Goal: Transaction & Acquisition: Purchase product/service

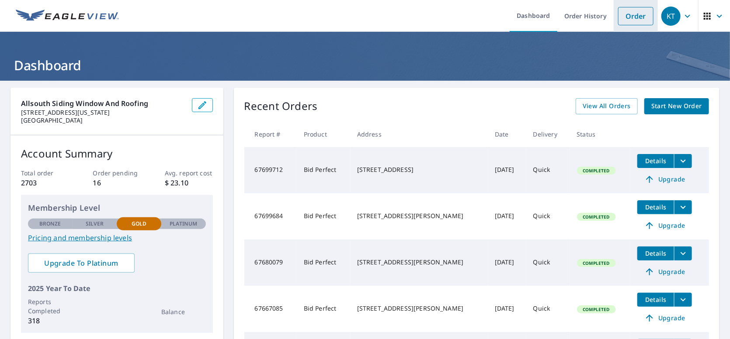
click at [629, 15] on link "Order" at bounding box center [635, 16] width 35 height 18
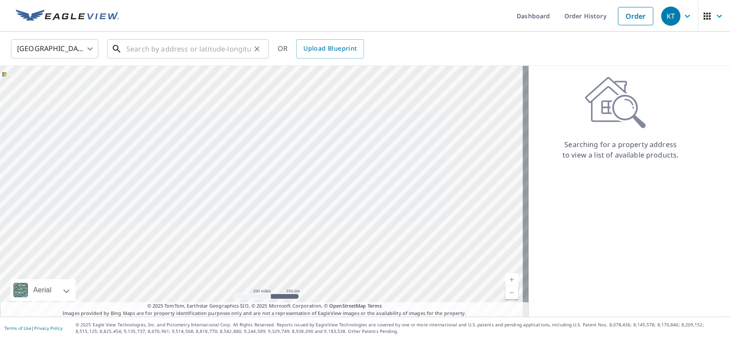
click at [216, 51] on input "text" at bounding box center [188, 49] width 125 height 24
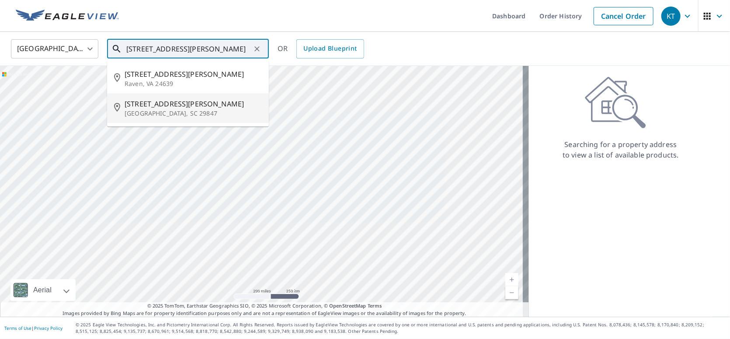
click at [143, 104] on span "[STREET_ADDRESS][PERSON_NAME]" at bounding box center [193, 104] width 137 height 10
type input "[STREET_ADDRESS][PERSON_NAME][PERSON_NAME]"
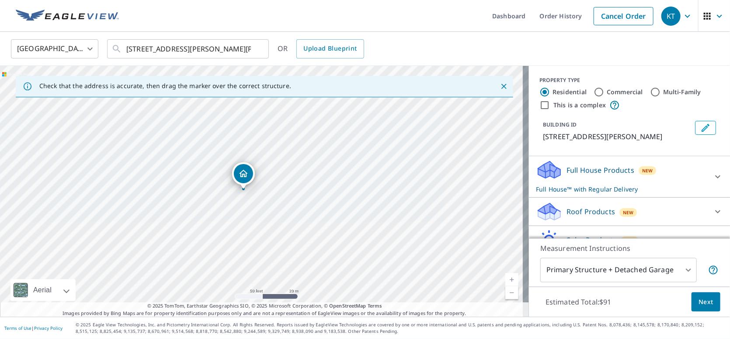
click at [499, 87] on icon "Close" at bounding box center [503, 86] width 9 height 9
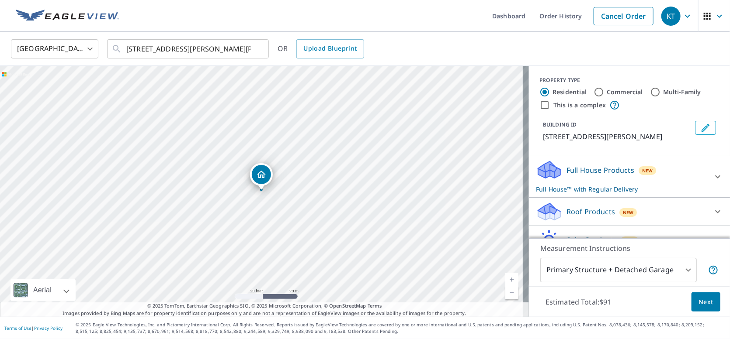
click at [682, 270] on body "KT KT Dashboard Order History Cancel Order KT [GEOGRAPHIC_DATA] [GEOGRAPHIC_DAT…" at bounding box center [365, 169] width 730 height 339
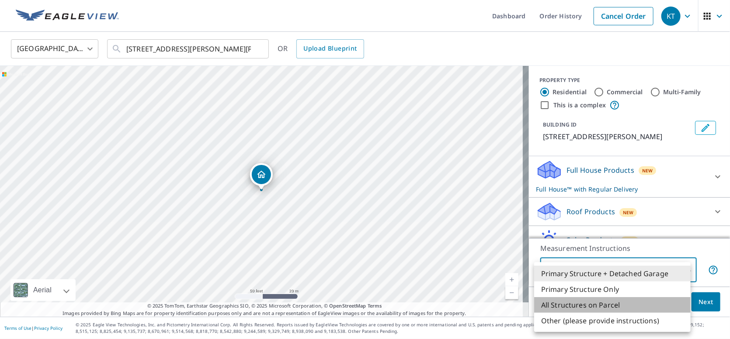
click at [578, 303] on li "All Structures on Parcel" at bounding box center [612, 306] width 156 height 16
type input "3"
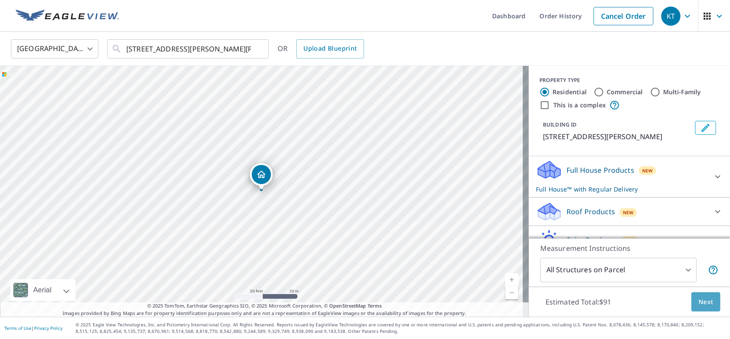
click at [703, 303] on span "Next" at bounding box center [705, 302] width 15 height 11
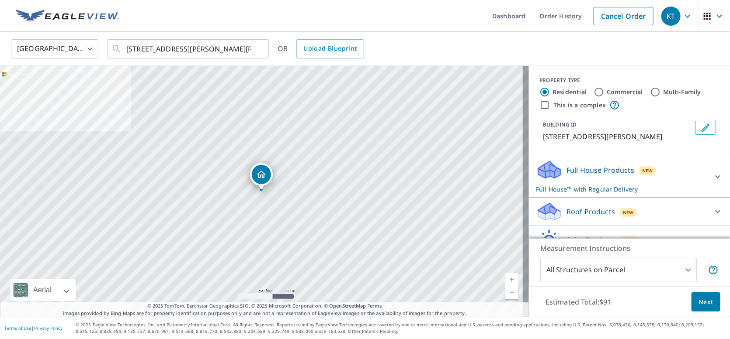
click at [681, 271] on body "KT KT Dashboard Order History Cancel Order KT [GEOGRAPHIC_DATA] [GEOGRAPHIC_DAT…" at bounding box center [365, 169] width 730 height 339
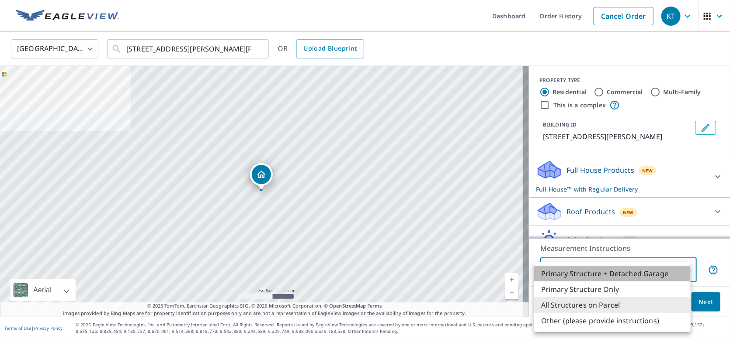
click at [625, 270] on li "Primary Structure + Detached Garage" at bounding box center [612, 274] width 156 height 16
type input "1"
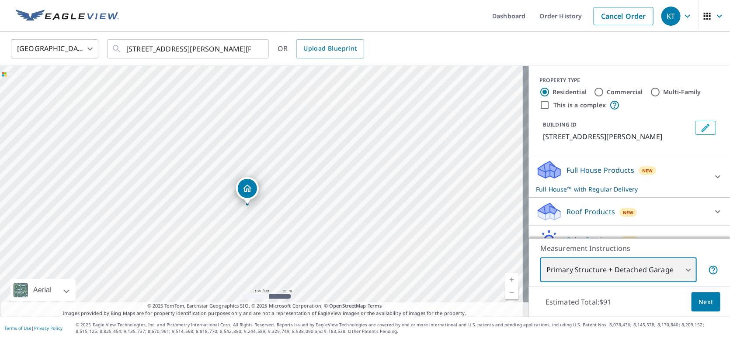
drag, startPoint x: 260, startPoint y: 177, endPoint x: 282, endPoint y: 250, distance: 76.8
click at [282, 250] on div "[STREET_ADDRESS][PERSON_NAME][PERSON_NAME]" at bounding box center [264, 191] width 529 height 251
click at [211, 153] on div "[STREET_ADDRESS][PERSON_NAME][PERSON_NAME]" at bounding box center [264, 191] width 529 height 251
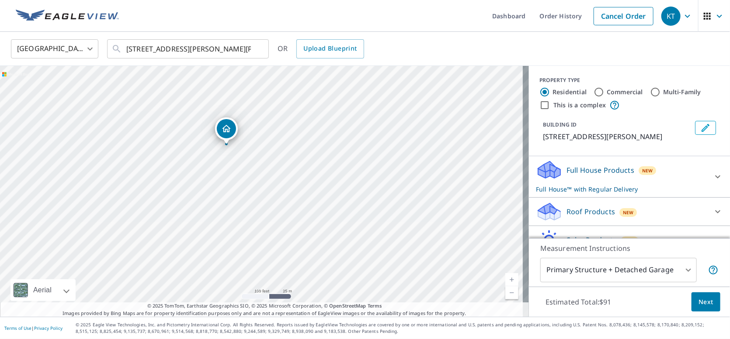
drag, startPoint x: 265, startPoint y: 177, endPoint x: 230, endPoint y: 131, distance: 57.7
click at [712, 210] on icon at bounding box center [717, 212] width 10 height 10
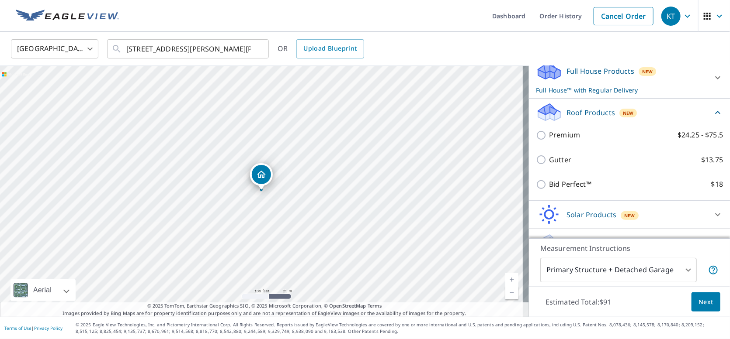
scroll to position [118, 0]
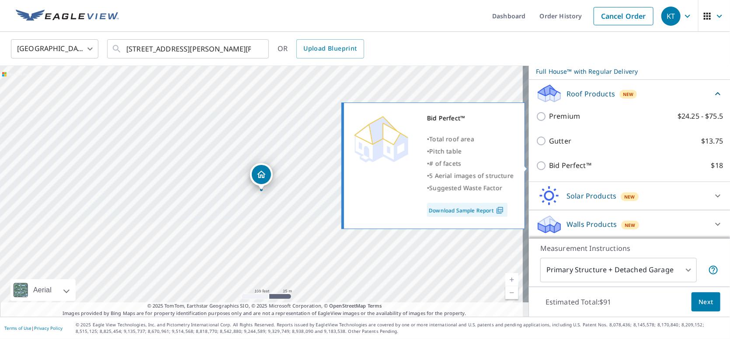
click at [536, 168] on input "Bid Perfect™ $18" at bounding box center [542, 166] width 13 height 10
checkbox input "true"
checkbox input "false"
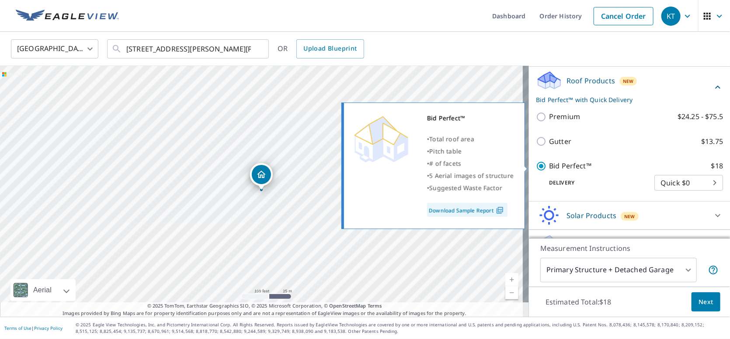
scroll to position [118, 0]
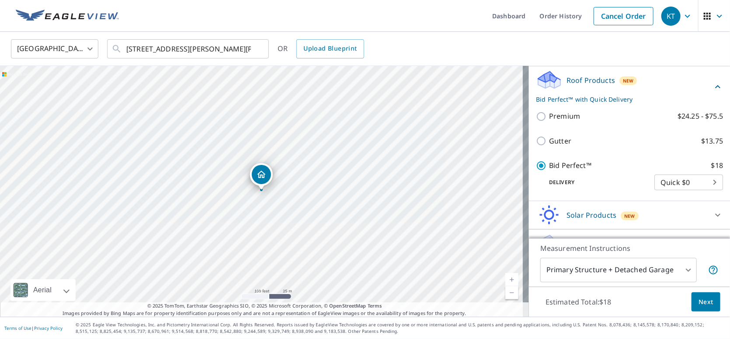
click at [699, 300] on span "Next" at bounding box center [705, 302] width 15 height 11
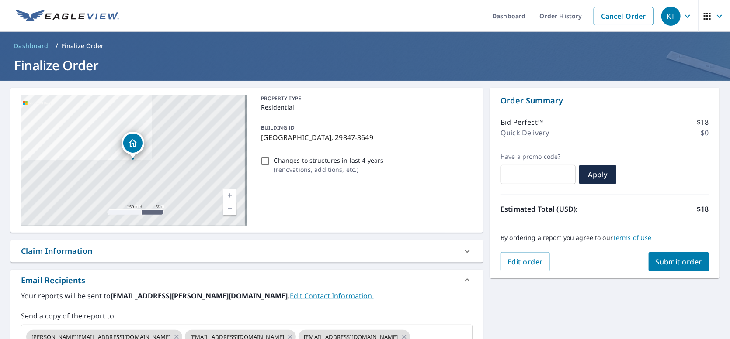
click at [678, 267] on span "Submit order" at bounding box center [678, 262] width 47 height 10
checkbox input "true"
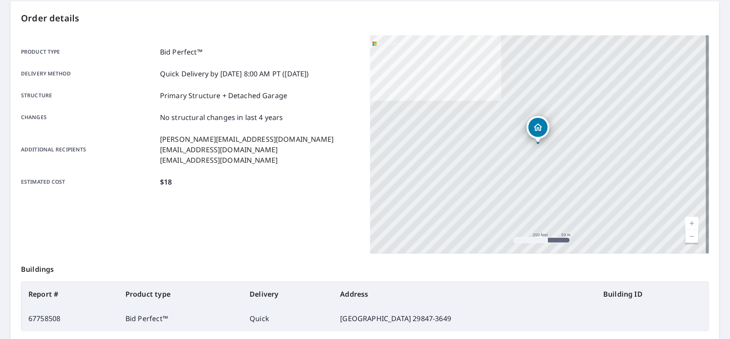
scroll to position [174, 0]
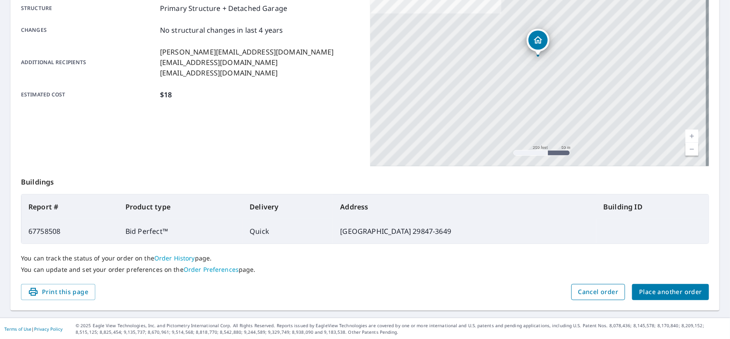
click at [605, 291] on span "Cancel order" at bounding box center [598, 292] width 40 height 11
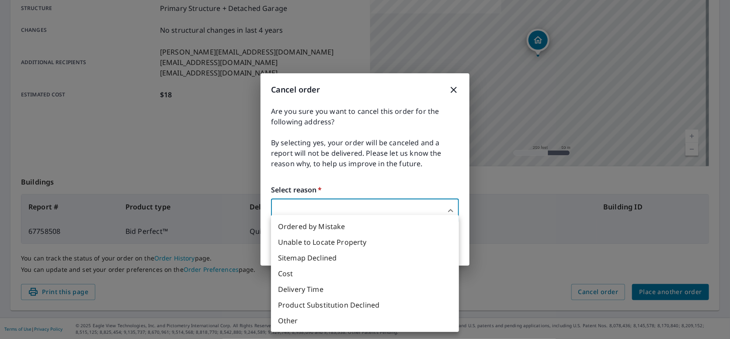
click at [360, 210] on body "KT KT Dashboard Order History Order KT Order Submitted Order details Product ty…" at bounding box center [365, 169] width 730 height 339
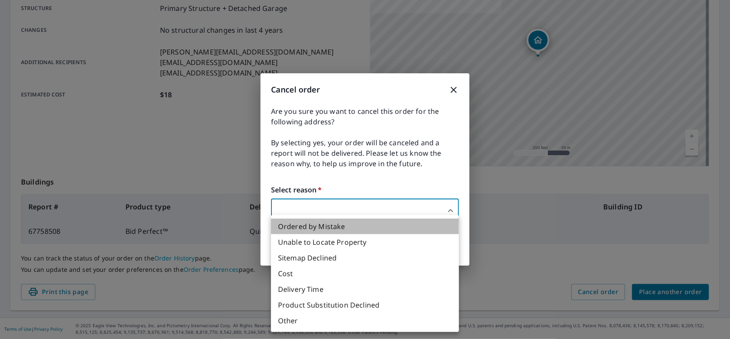
click at [315, 226] on li "Ordered by Mistake" at bounding box center [365, 227] width 188 height 16
type input "30"
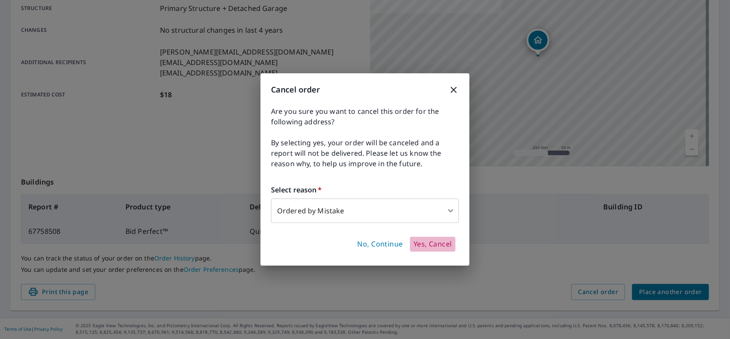
click at [432, 244] on span "Yes, Cancel" at bounding box center [432, 245] width 38 height 10
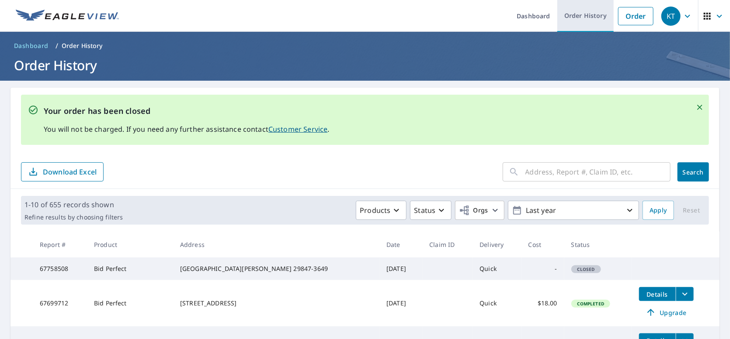
click at [580, 16] on link "Order History" at bounding box center [585, 16] width 56 height 32
click at [637, 15] on link "Order" at bounding box center [635, 16] width 35 height 18
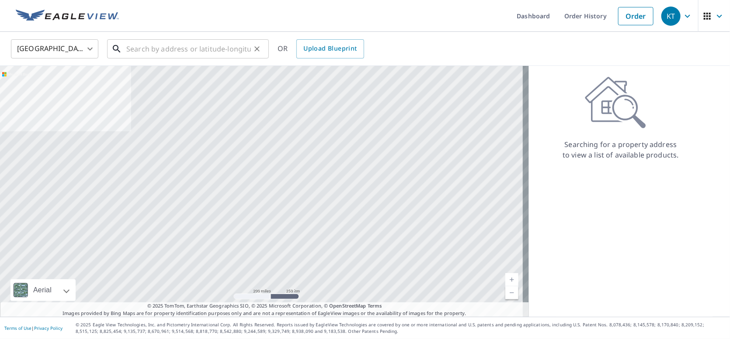
click at [228, 49] on input "text" at bounding box center [188, 49] width 125 height 24
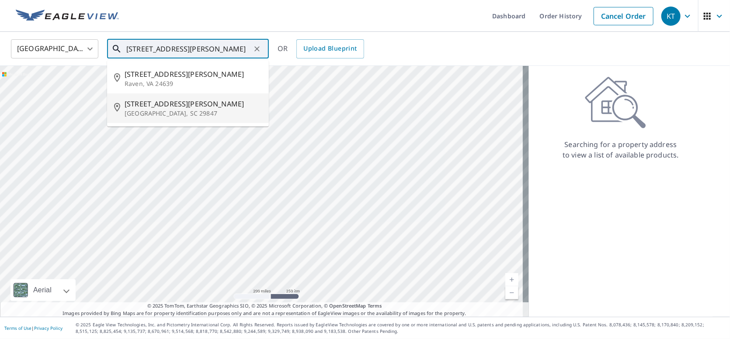
click at [157, 104] on span "[STREET_ADDRESS][PERSON_NAME]" at bounding box center [193, 104] width 137 height 10
type input "[STREET_ADDRESS][PERSON_NAME][PERSON_NAME]"
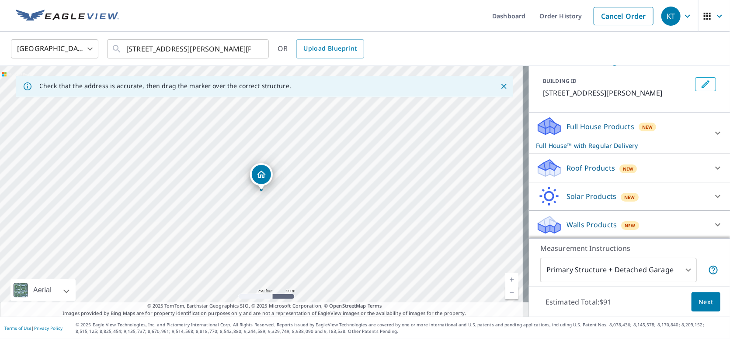
scroll to position [44, 0]
click at [715, 167] on icon at bounding box center [717, 168] width 5 height 3
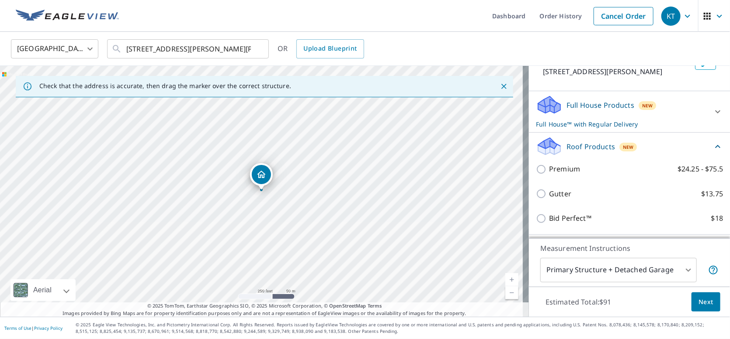
scroll to position [71, 0]
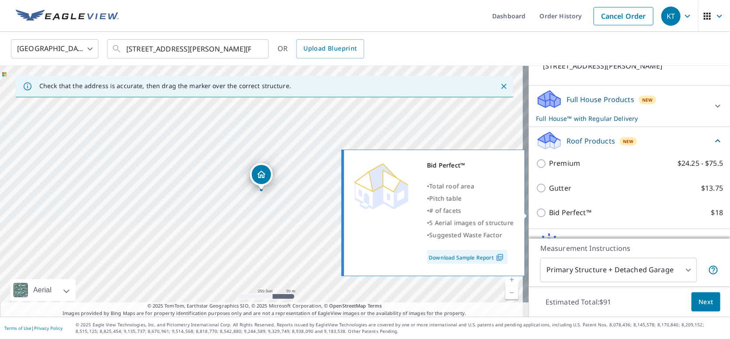
click at [536, 215] on input "Bid Perfect™ $18" at bounding box center [542, 213] width 13 height 10
checkbox input "true"
checkbox input "false"
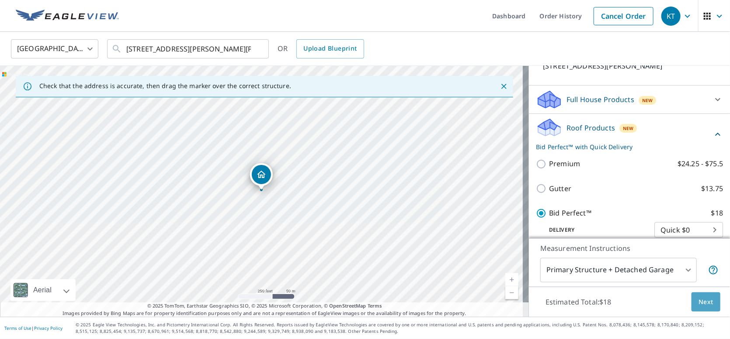
click at [698, 301] on span "Next" at bounding box center [705, 302] width 15 height 11
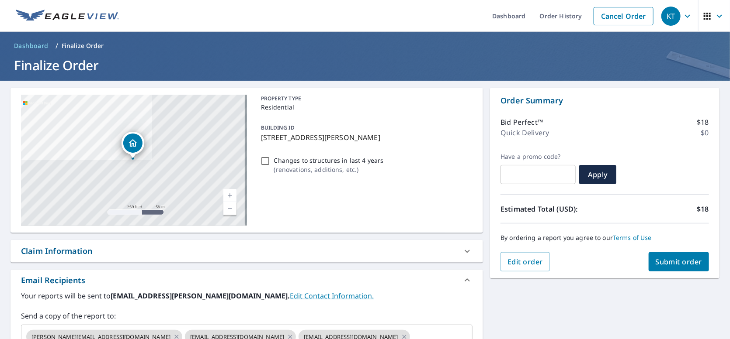
click at [686, 261] on span "Submit order" at bounding box center [678, 262] width 47 height 10
checkbox input "true"
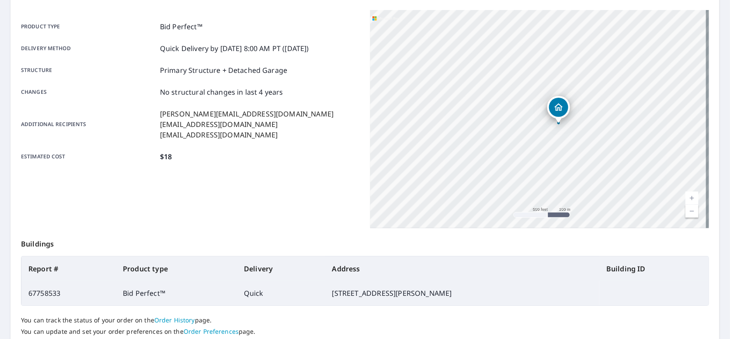
scroll to position [119, 0]
